Goal: Task Accomplishment & Management: Manage account settings

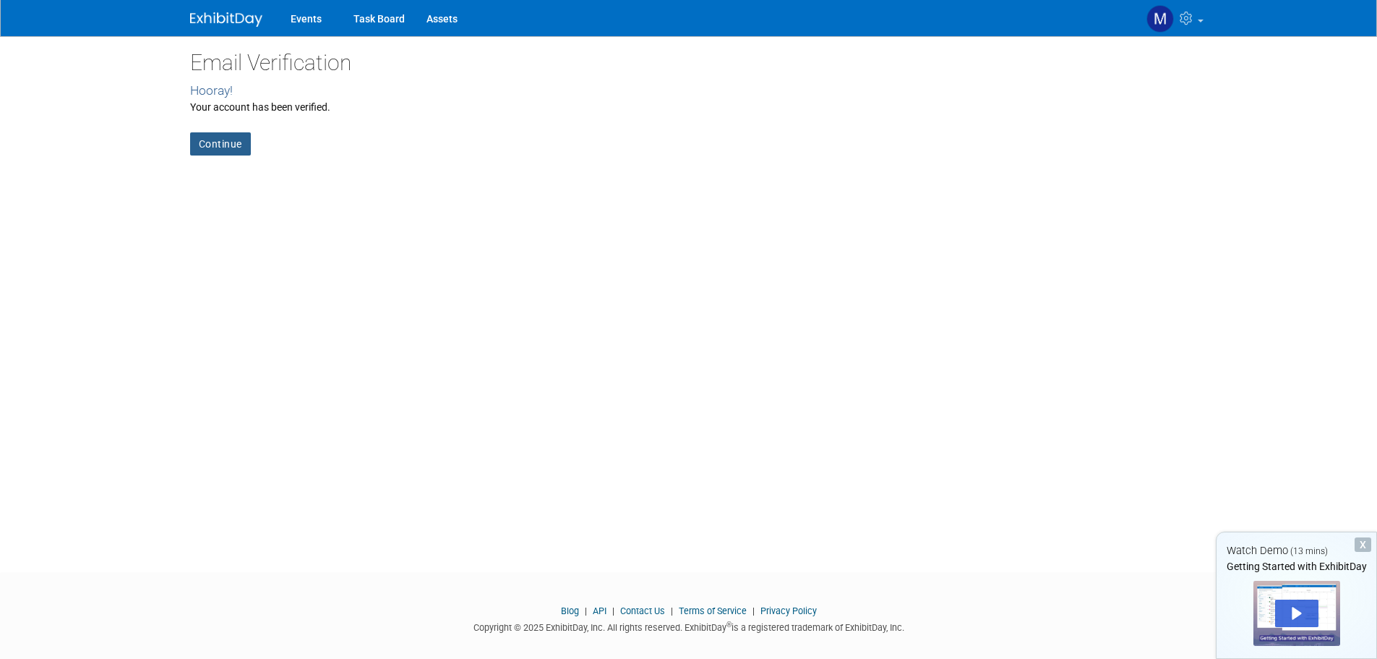
click at [202, 148] on link "Continue" at bounding box center [220, 143] width 61 height 23
